Goal: Complete application form: Complete application form

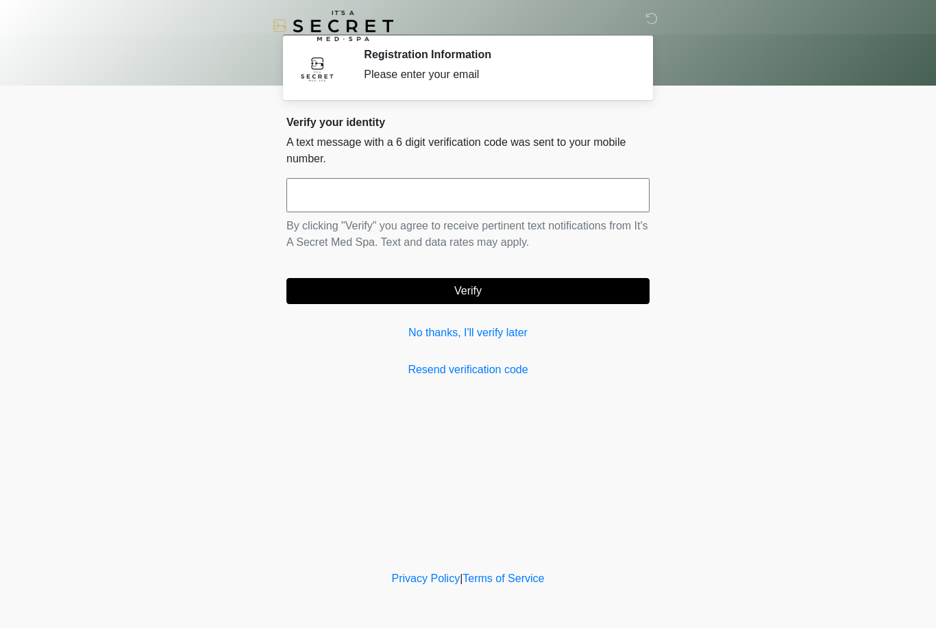
click at [505, 328] on link "No thanks, I'll verify later" at bounding box center [467, 333] width 363 height 16
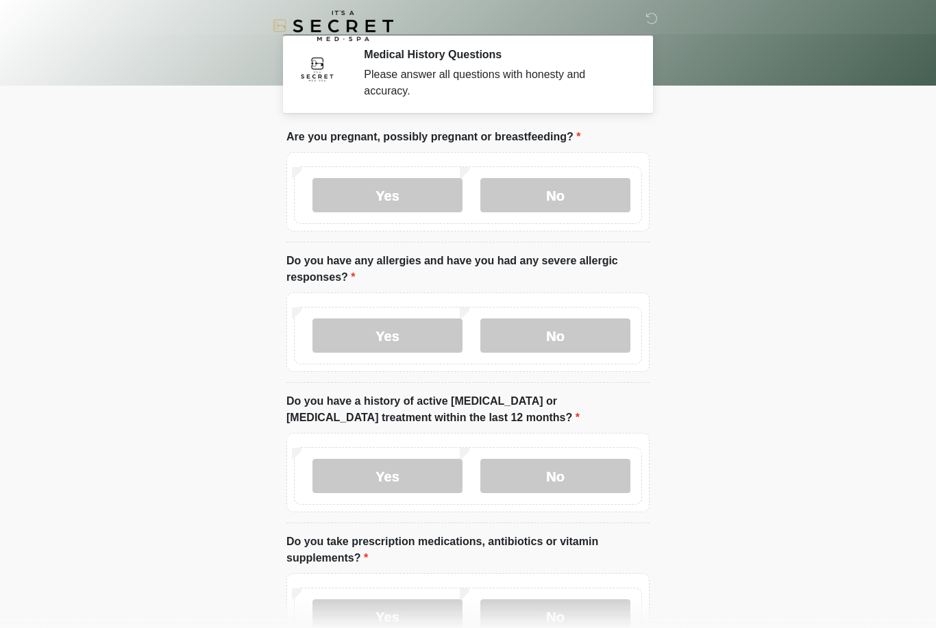
click at [566, 193] on label "No" at bounding box center [555, 195] width 150 height 34
click at [578, 336] on label "No" at bounding box center [555, 336] width 150 height 34
click at [582, 480] on label "No" at bounding box center [555, 476] width 150 height 34
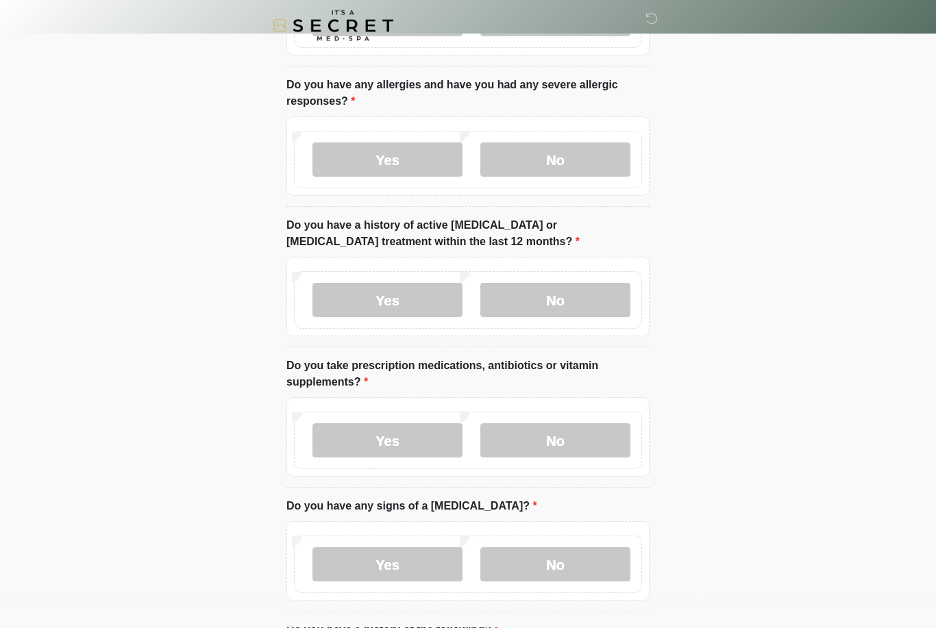
scroll to position [177, 0]
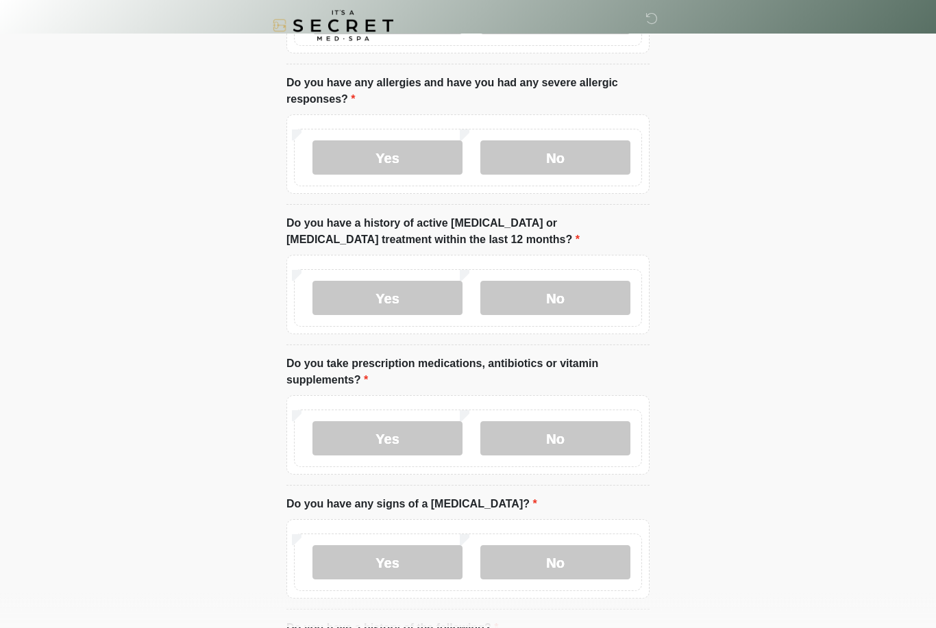
click at [583, 445] on label "No" at bounding box center [555, 439] width 150 height 34
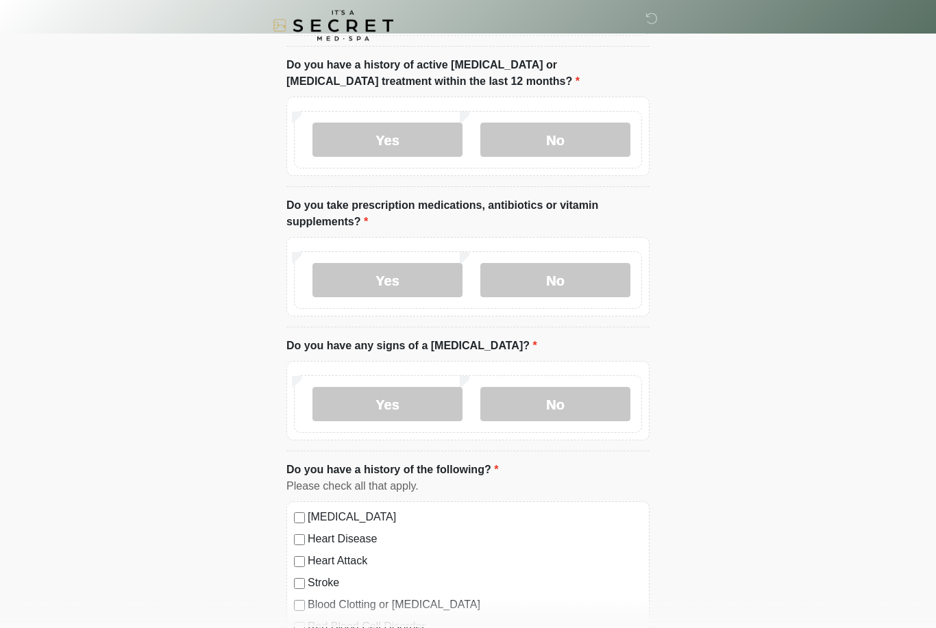
scroll to position [336, 0]
click at [572, 405] on label "No" at bounding box center [555, 404] width 150 height 34
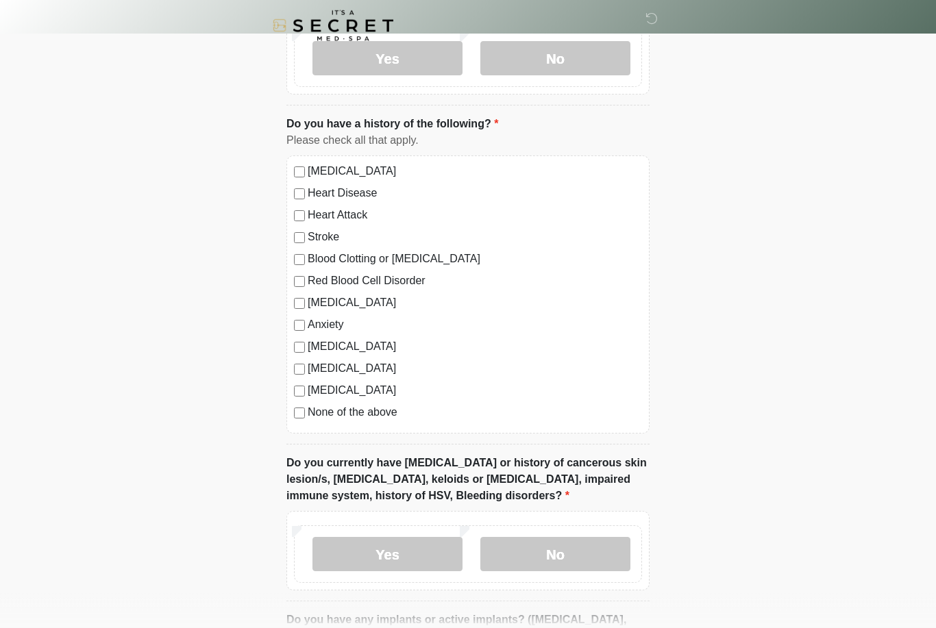
scroll to position [684, 0]
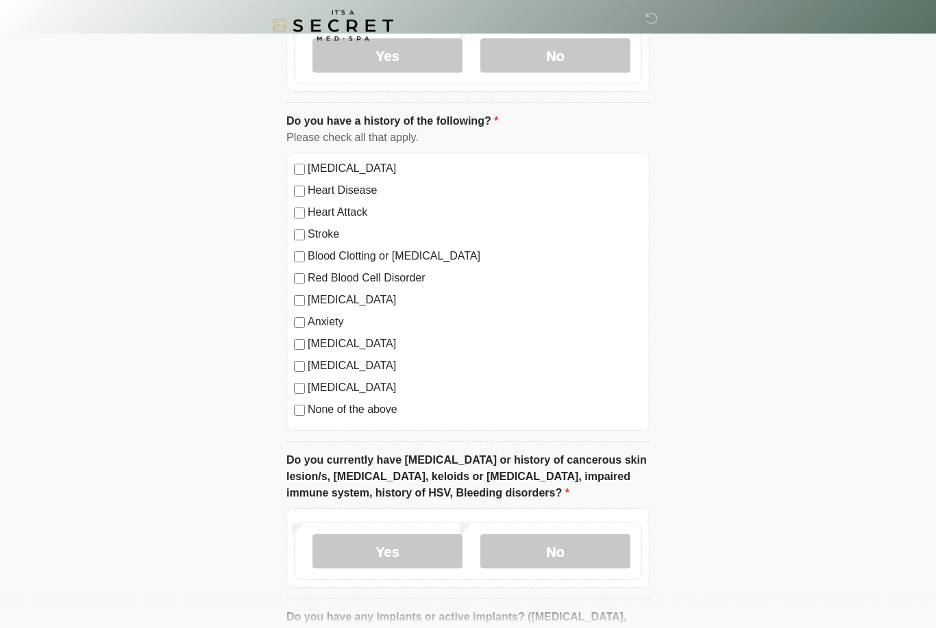
click at [590, 550] on label "No" at bounding box center [555, 552] width 150 height 34
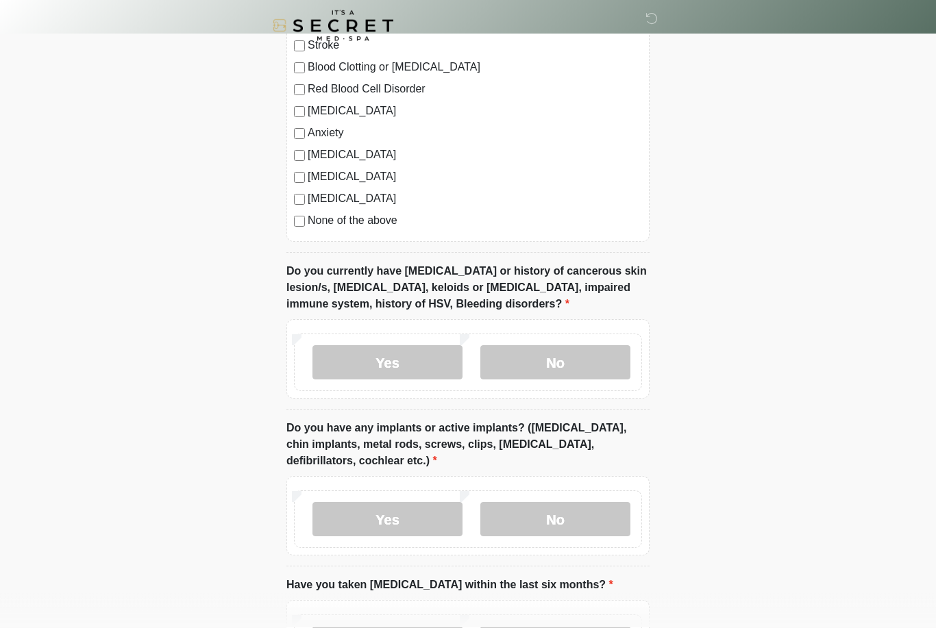
scroll to position [889, 0]
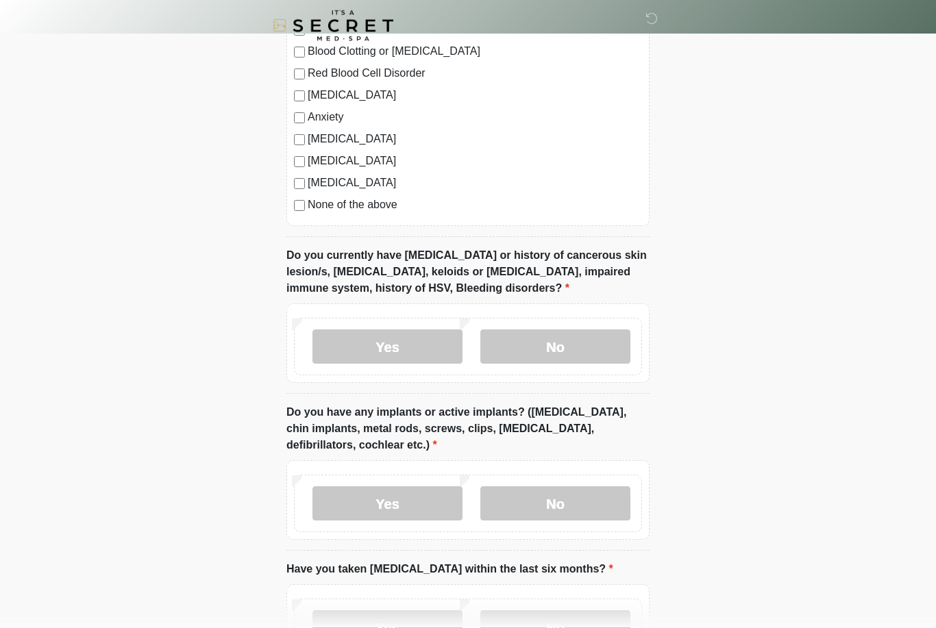
click at [595, 504] on label "No" at bounding box center [555, 504] width 150 height 34
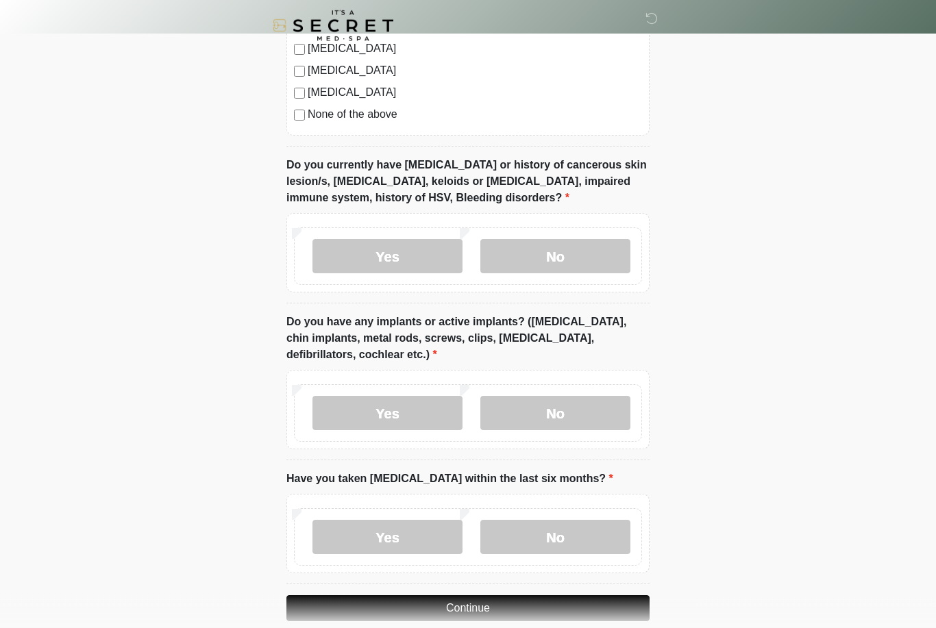
scroll to position [1001, 0]
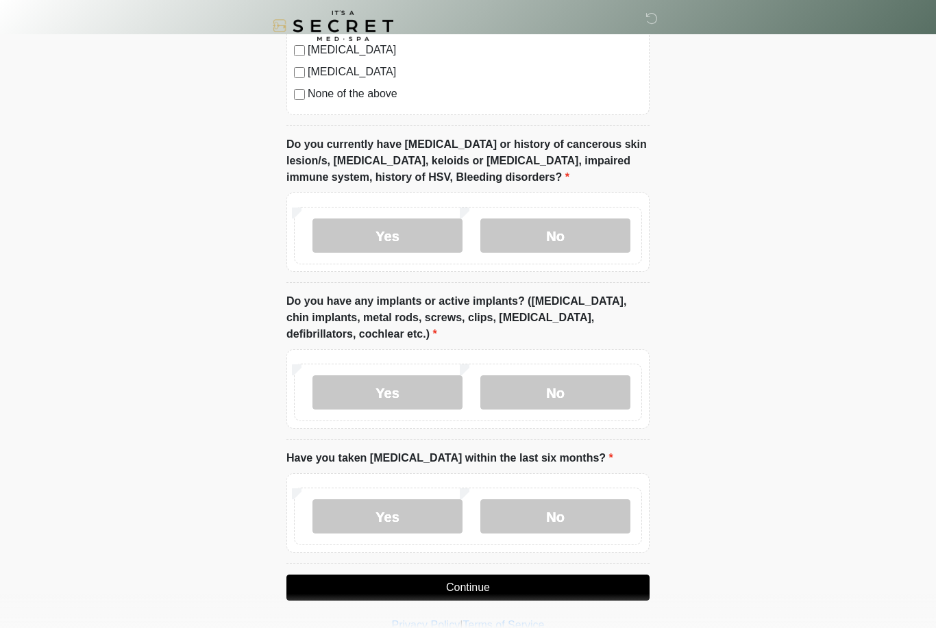
click at [587, 515] on label "No" at bounding box center [555, 516] width 150 height 34
click at [592, 577] on button "Continue" at bounding box center [467, 588] width 363 height 26
click at [582, 586] on button "Continue" at bounding box center [467, 588] width 363 height 26
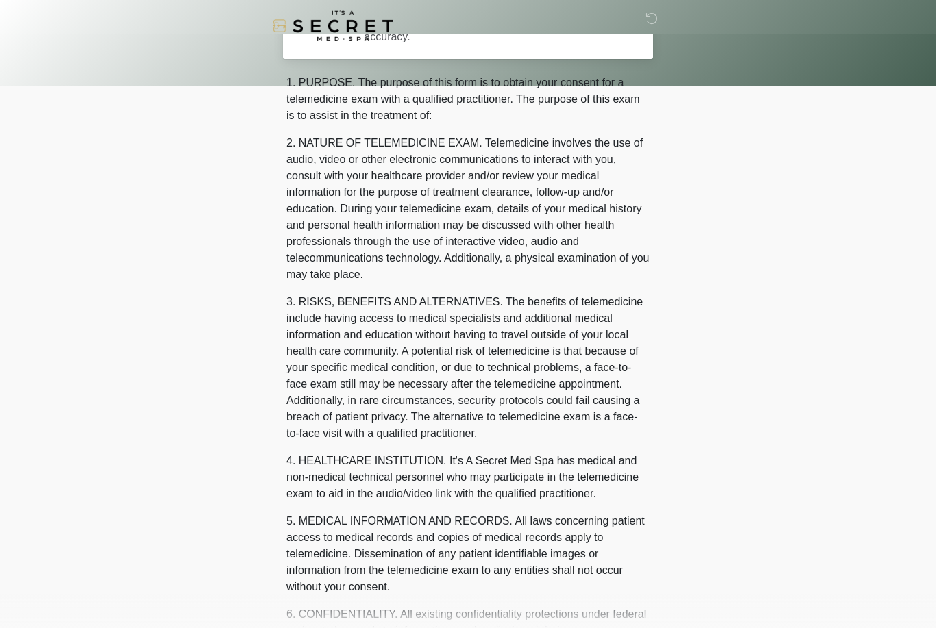
scroll to position [0, 0]
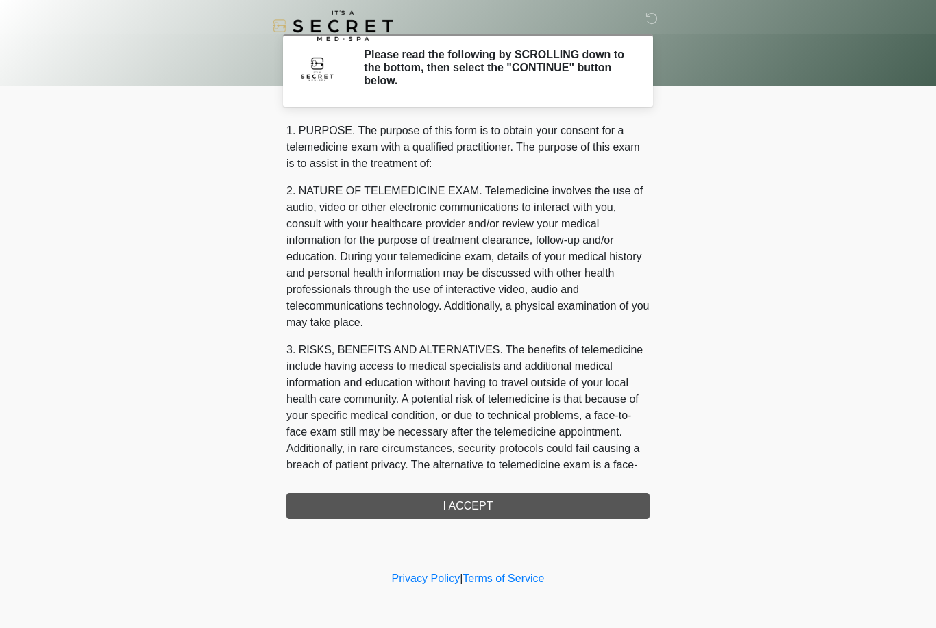
click at [530, 508] on div "1. PURPOSE. The purpose of this form is to obtain your consent for a telemedici…" at bounding box center [467, 321] width 363 height 397
click at [473, 502] on div "1. PURPOSE. The purpose of this form is to obtain your consent for a telemedici…" at bounding box center [467, 321] width 363 height 397
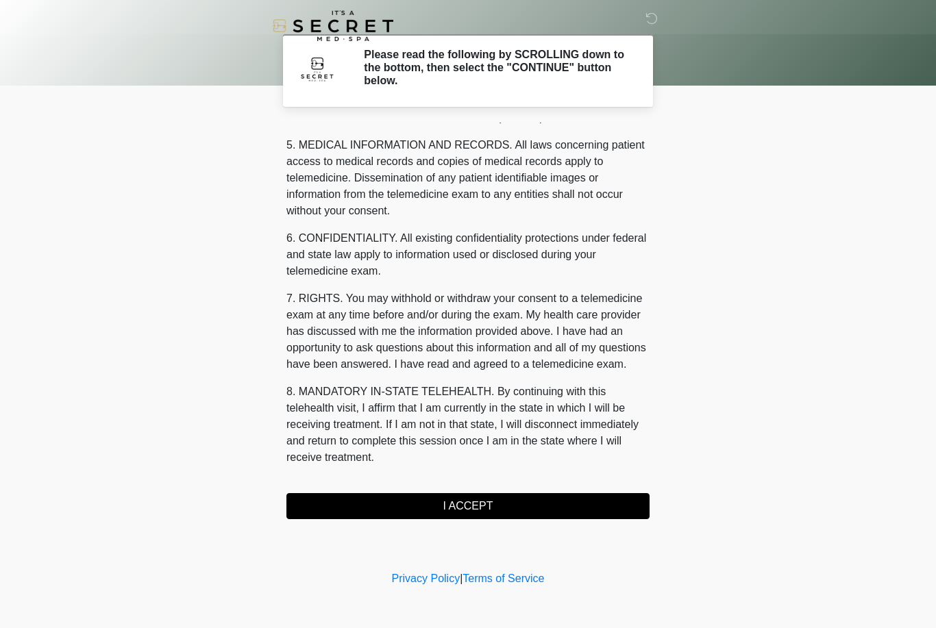
scroll to position [441, 0]
click at [493, 500] on button "I ACCEPT" at bounding box center [467, 506] width 363 height 26
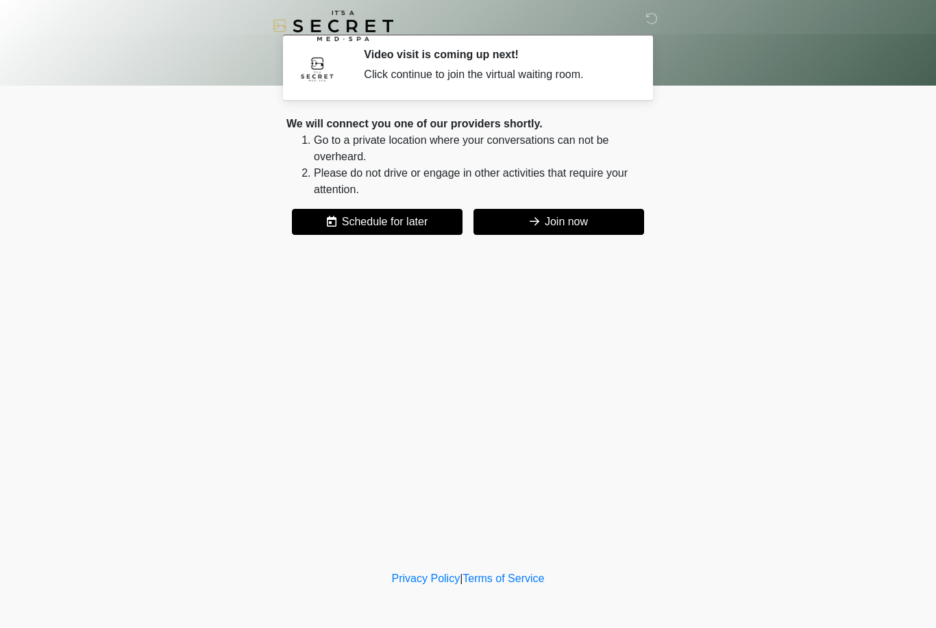
click at [557, 233] on button "Join now" at bounding box center [558, 222] width 171 height 26
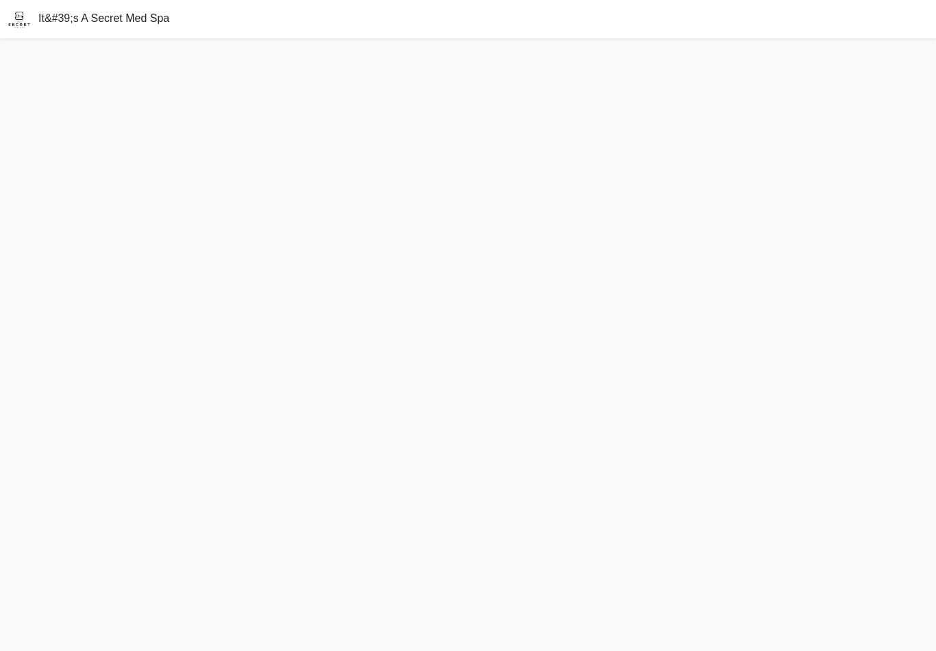
scroll to position [21, 0]
